Goal: Task Accomplishment & Management: Manage account settings

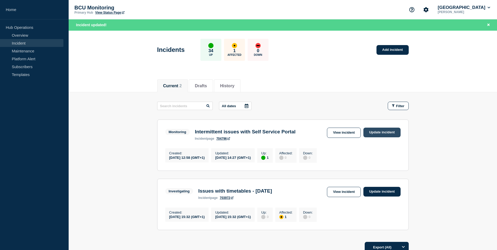
click at [381, 129] on link "Update incident" at bounding box center [381, 133] width 37 height 10
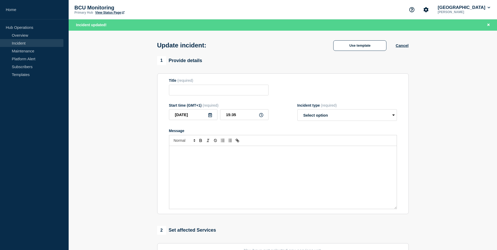
type input "Intermittent issues with Self Service Portal"
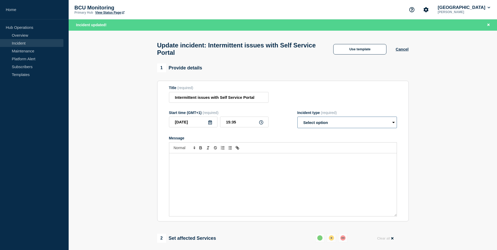
click at [328, 123] on select "Select option Investigating Identified Monitoring Resolved" at bounding box center [347, 123] width 100 height 12
select select "resolved"
click at [297, 119] on select "Select option Investigating Identified Monitoring Resolved" at bounding box center [347, 123] width 100 height 12
click at [234, 176] on div "Message" at bounding box center [282, 184] width 227 height 63
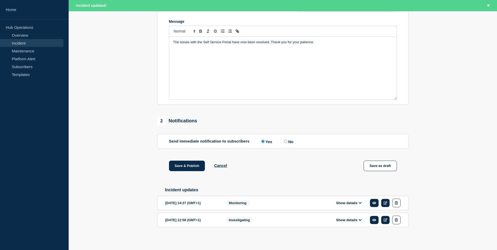
scroll to position [122, 0]
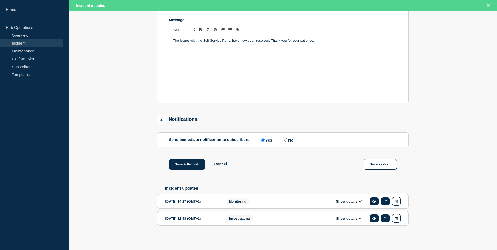
click at [287, 139] on input "No" at bounding box center [285, 139] width 3 height 3
radio input "true"
radio input "false"
click at [193, 164] on button "Save & Publish" at bounding box center [187, 164] width 36 height 10
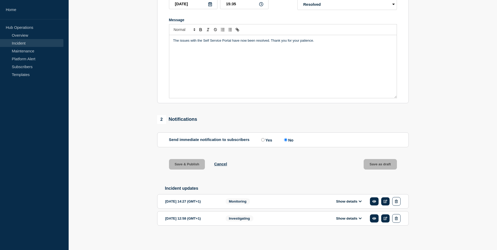
scroll to position [111, 0]
